Goal: Task Accomplishment & Management: Manage account settings

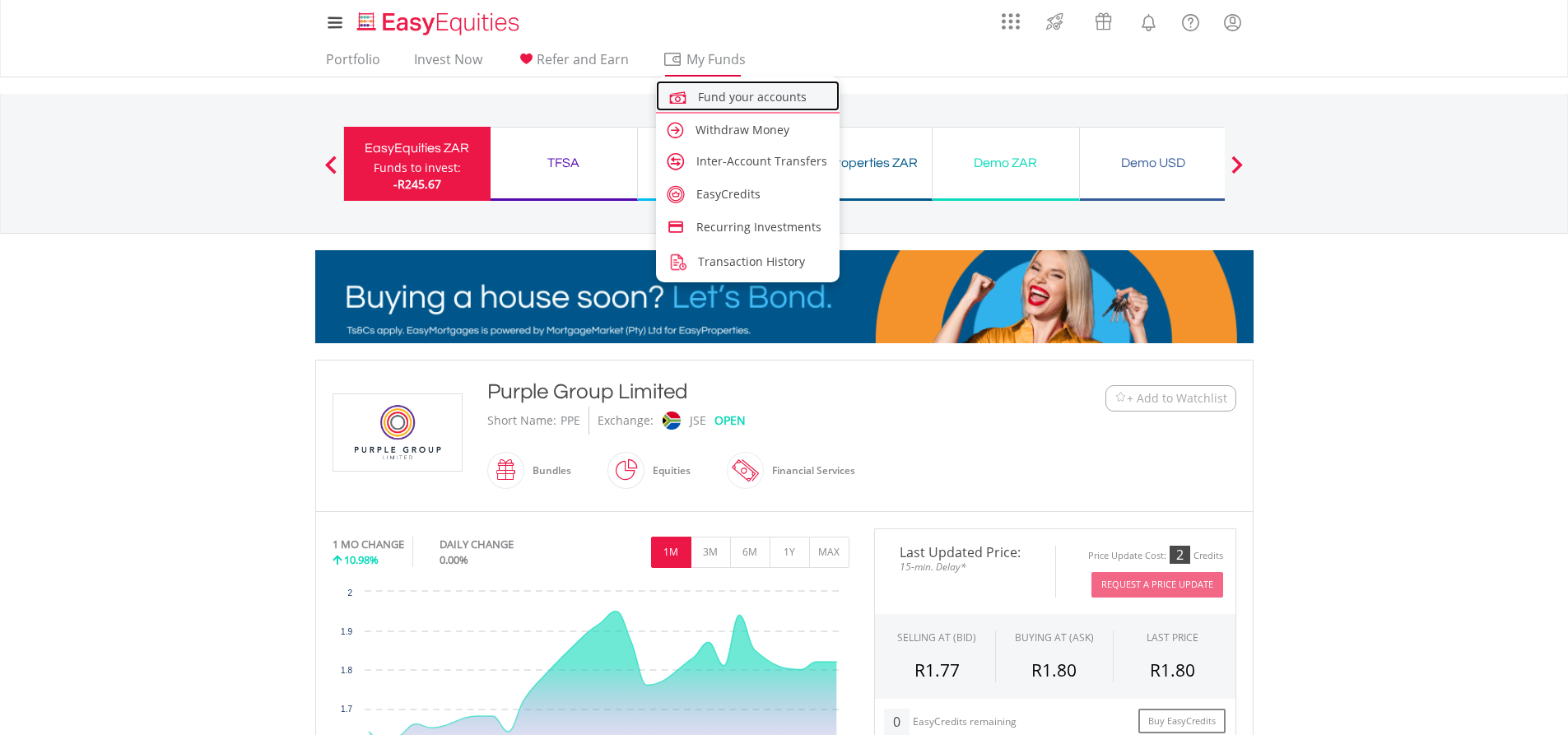
click at [717, 98] on span "Fund your accounts" at bounding box center [752, 96] width 108 height 15
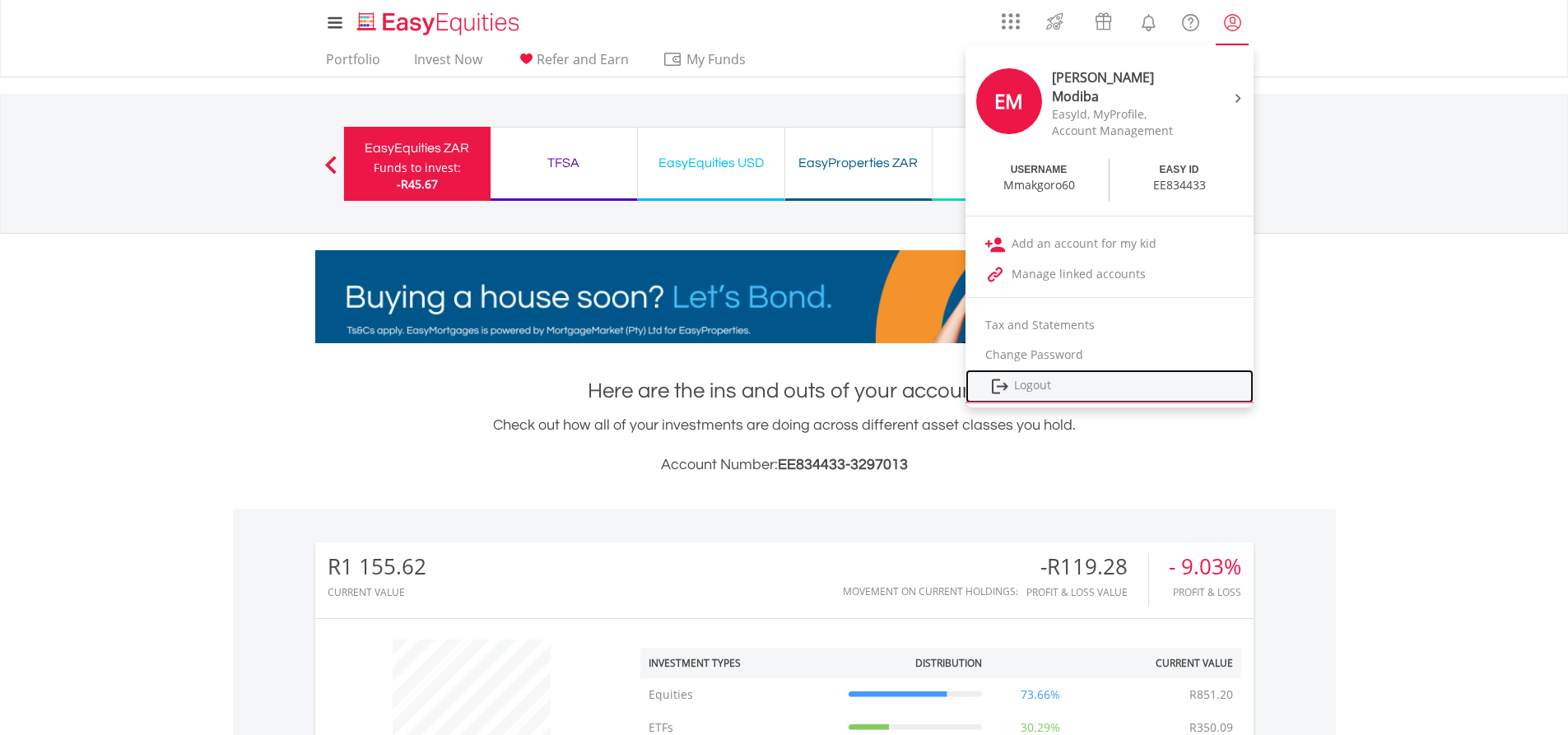
click at [1042, 382] on link "Logout" at bounding box center [1109, 386] width 288 height 34
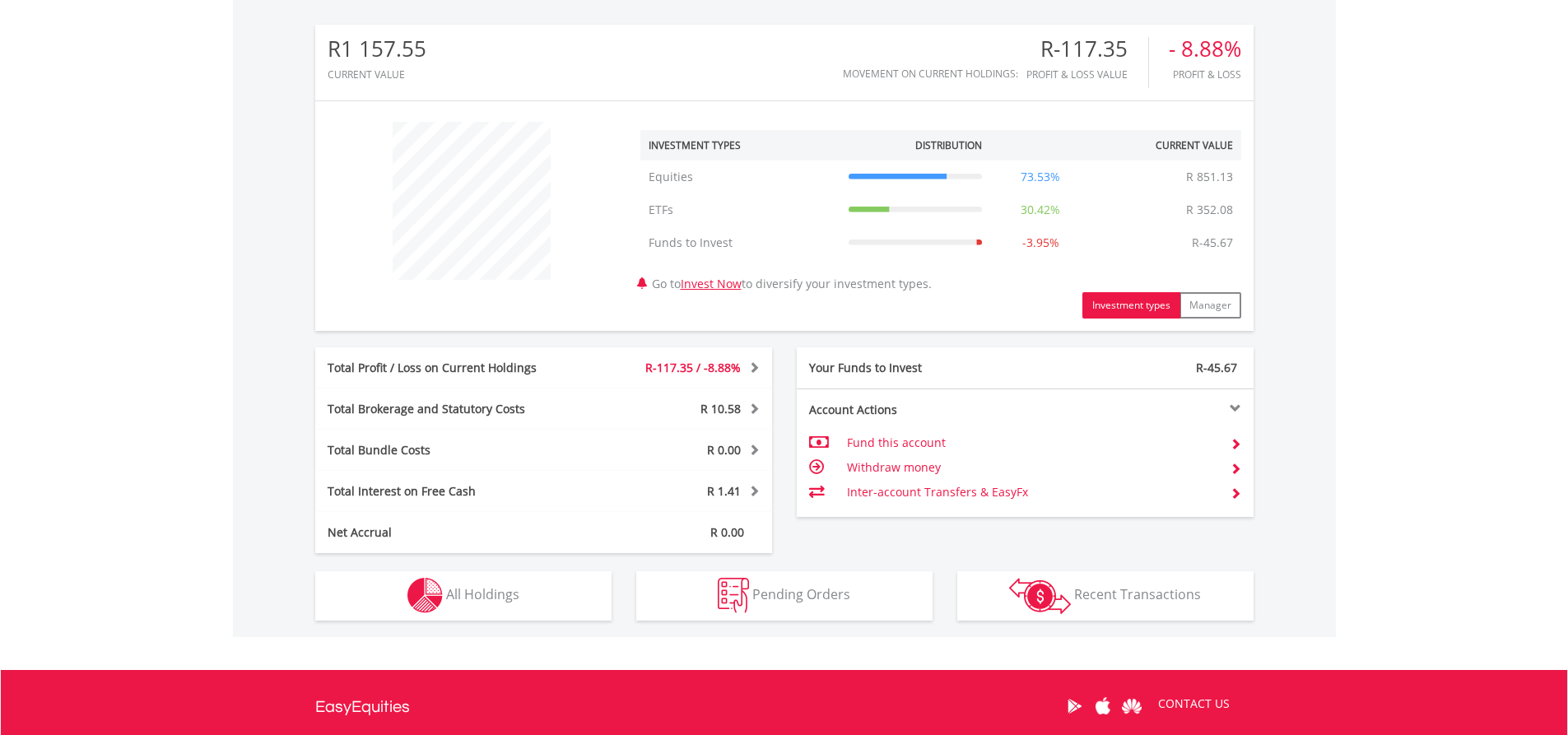
scroll to position [658, 0]
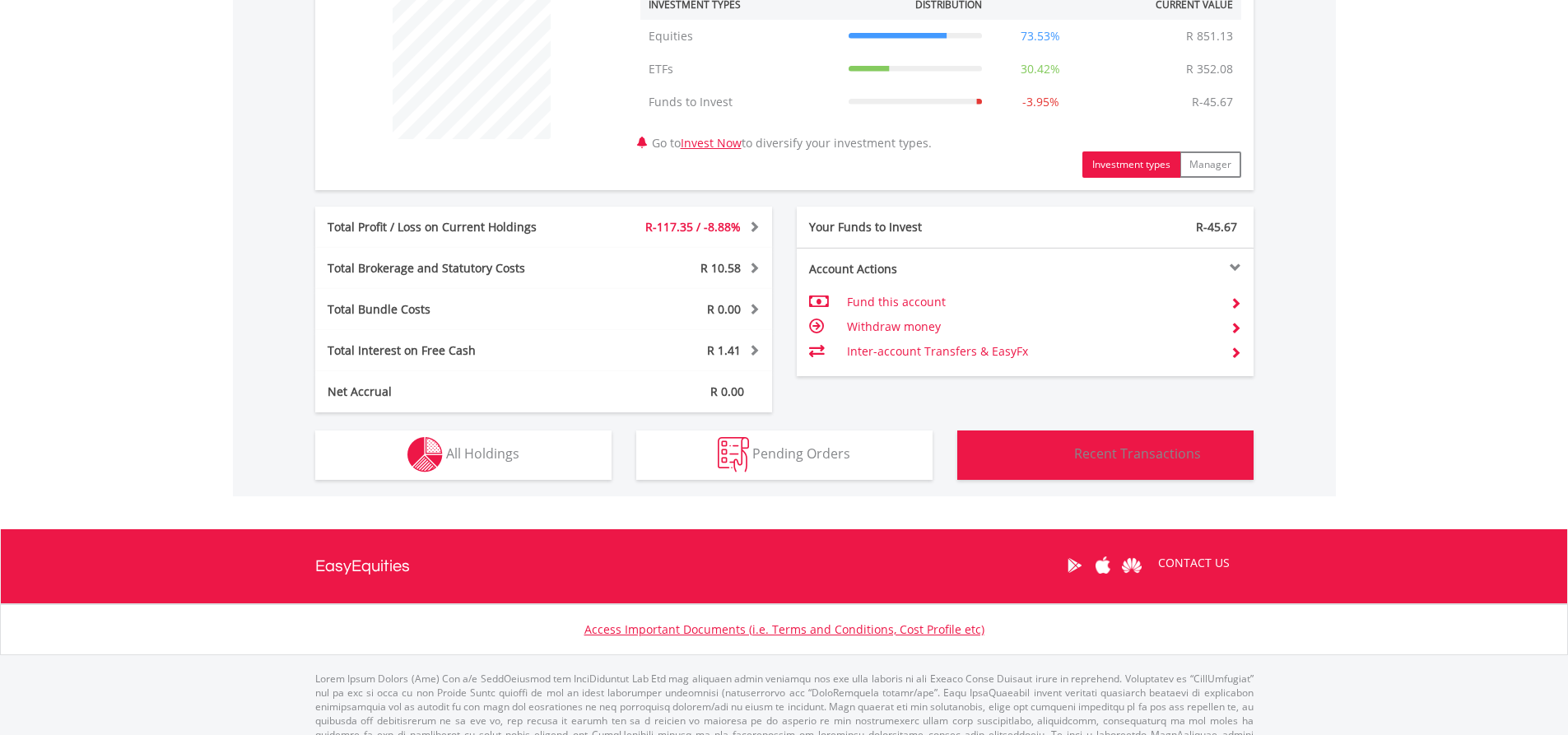
click at [1097, 457] on span "Recent Transactions" at bounding box center [1136, 453] width 126 height 18
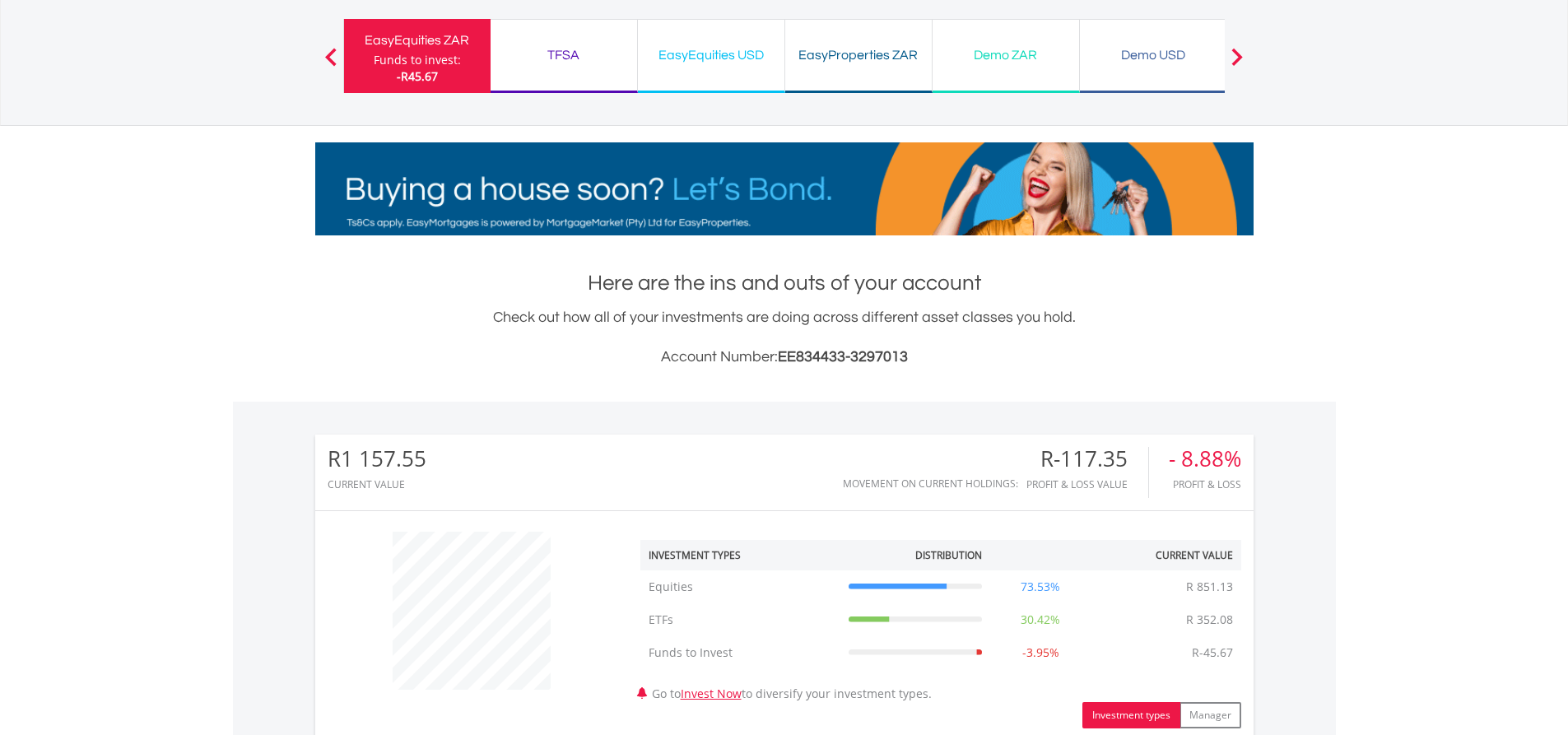
scroll to position [0, 0]
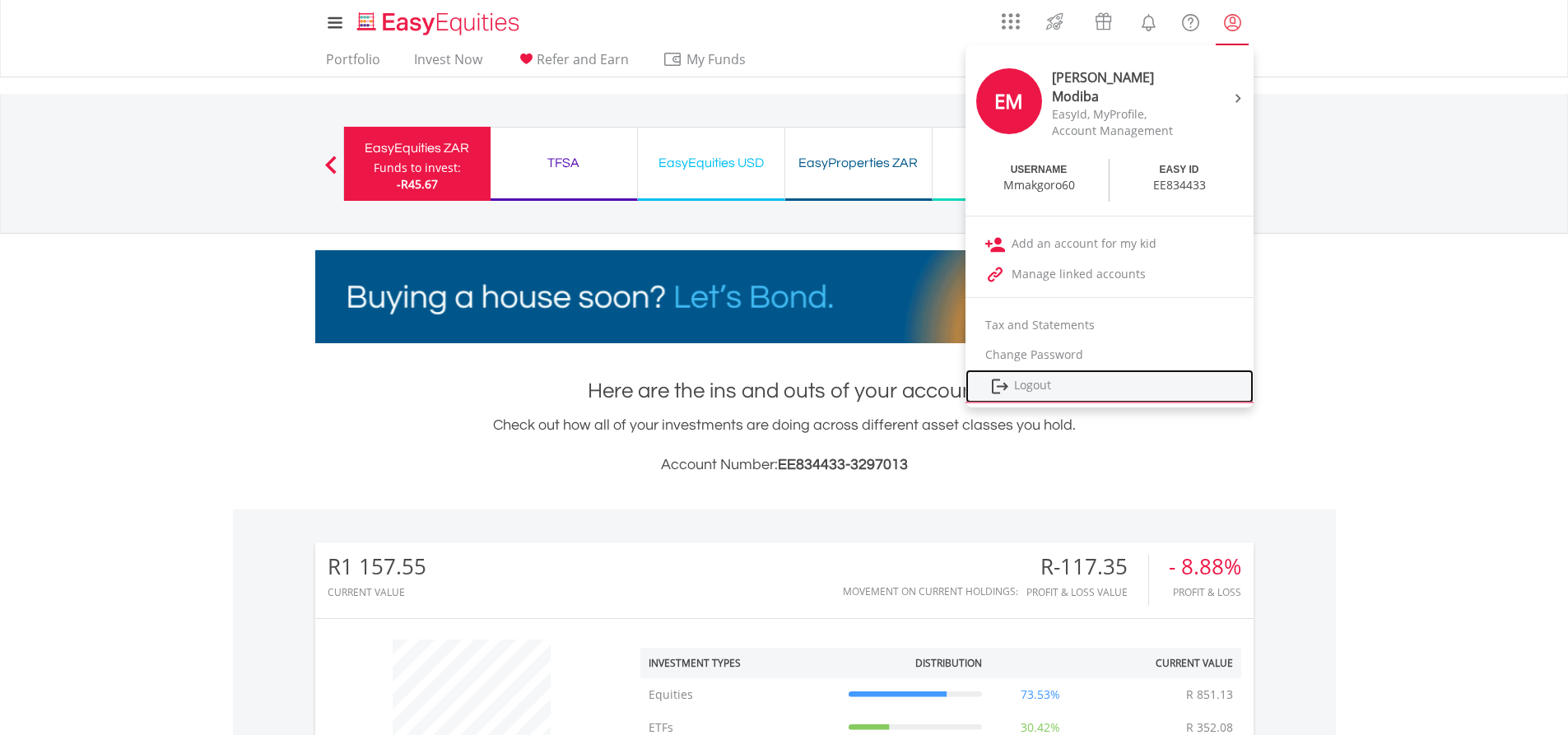
click at [1053, 381] on link "Logout" at bounding box center [1109, 386] width 288 height 34
